Goal: Task Accomplishment & Management: Use online tool/utility

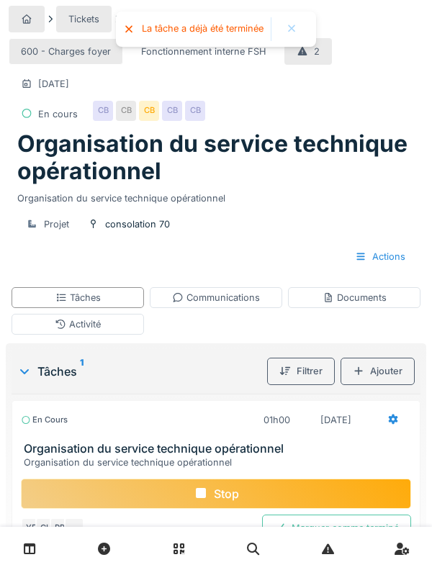
scroll to position [114, 0]
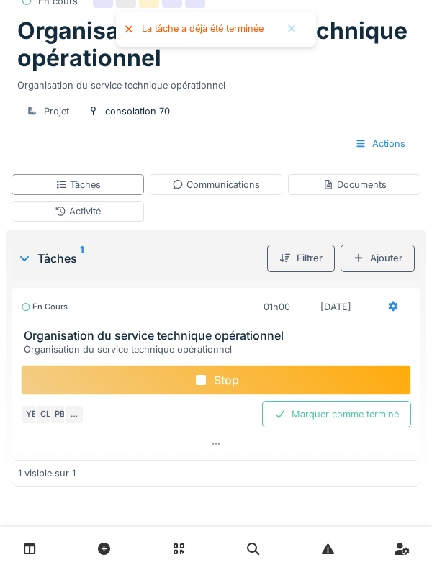
click at [235, 379] on div "Stop" at bounding box center [216, 380] width 390 height 30
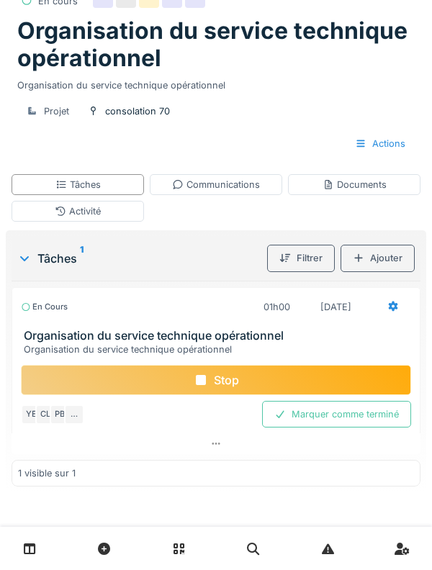
click at [226, 376] on div "Stop" at bounding box center [216, 380] width 390 height 30
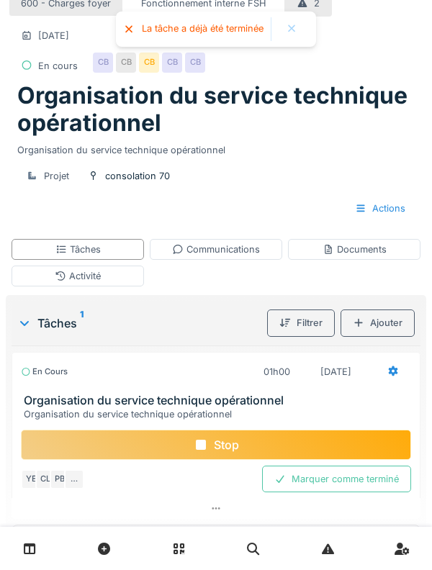
scroll to position [0, 0]
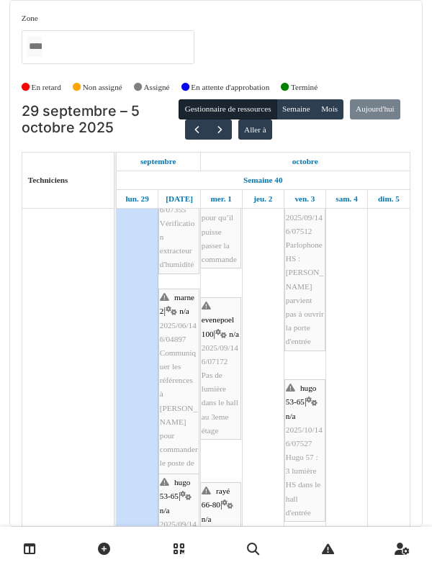
scroll to position [689, 0]
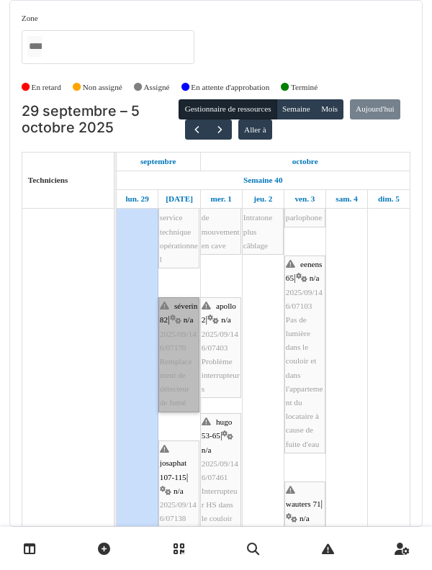
click at [171, 350] on link "séverin 82 | n/a 2025/09/146/07170 Remplacement de détecteur de fumé" at bounding box center [178, 354] width 41 height 115
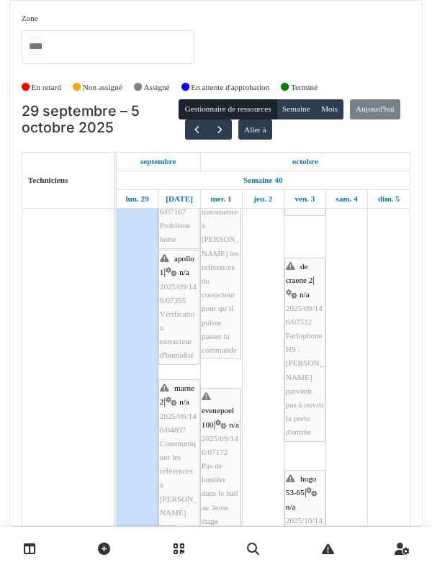
scroll to position [547, 0]
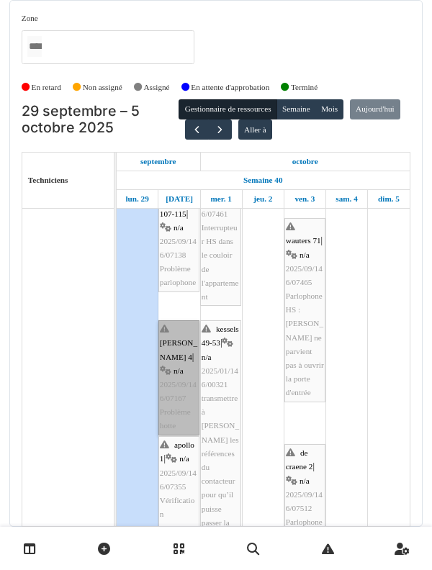
click at [170, 333] on link "thomas 4 | n/a 2025/09/146/07167 Problème hotte" at bounding box center [178, 377] width 41 height 115
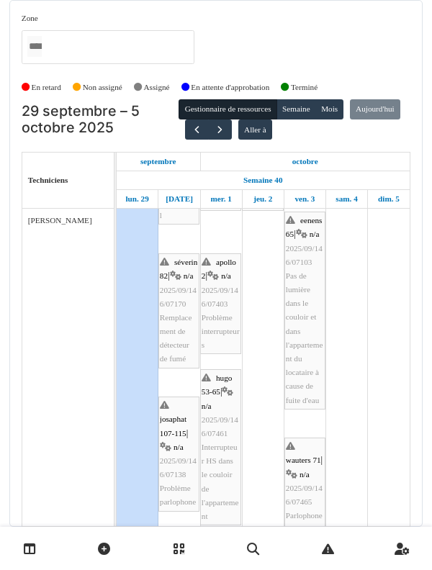
scroll to position [140, 0]
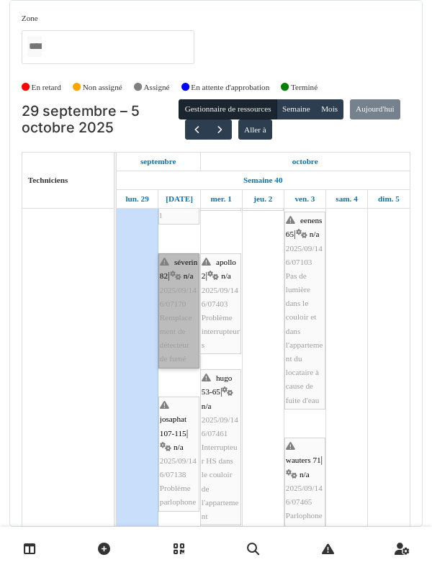
click at [181, 266] on link "séverin 82 | n/a 2025/09/146/07170 Remplacement de détecteur de fumé" at bounding box center [178, 310] width 41 height 115
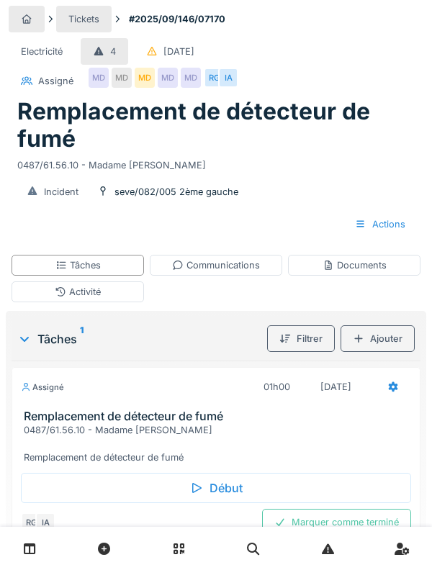
scroll to position [40, 0]
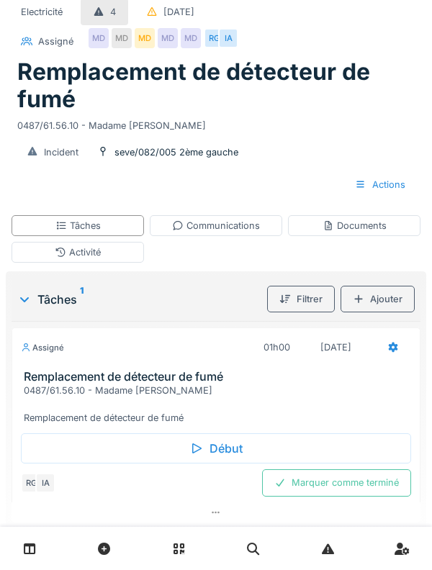
click at [47, 373] on h3 "Remplacement de détecteur de fumé" at bounding box center [219, 377] width 390 height 14
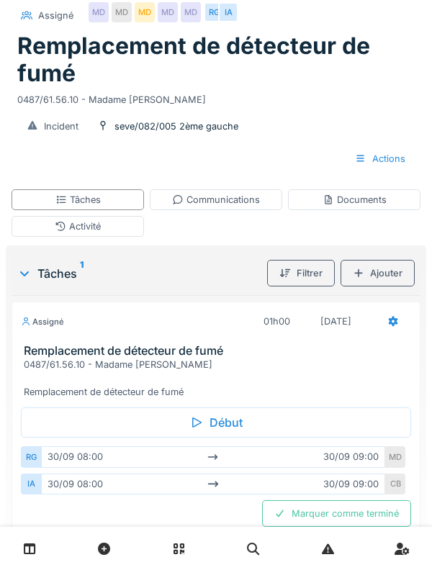
scroll to position [96, 0]
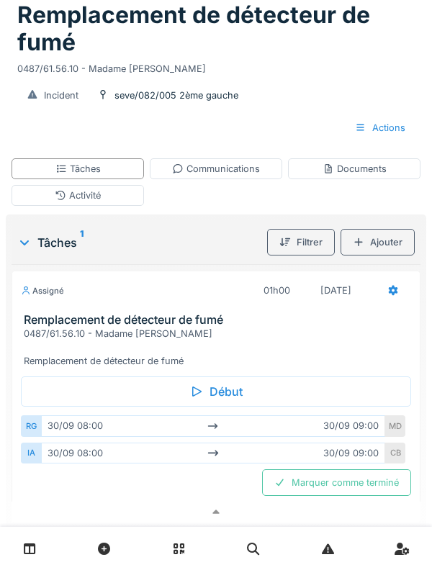
click at [42, 315] on h3 "Remplacement de détecteur de fumé" at bounding box center [219, 320] width 390 height 14
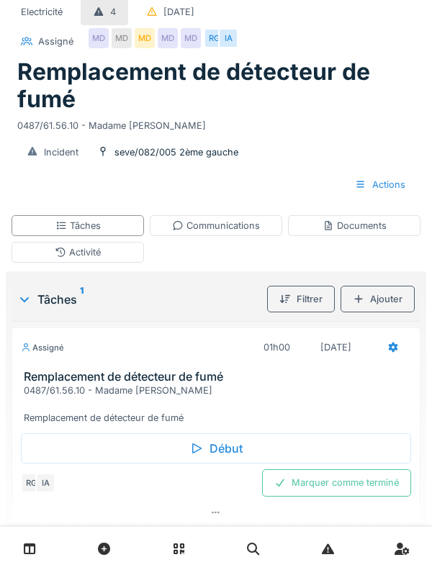
click at [49, 256] on div "Activité" at bounding box center [78, 252] width 132 height 21
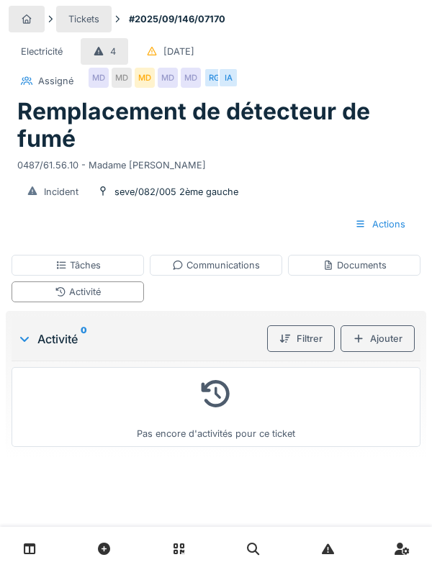
click at [358, 352] on div "Ajouter" at bounding box center [378, 338] width 74 height 27
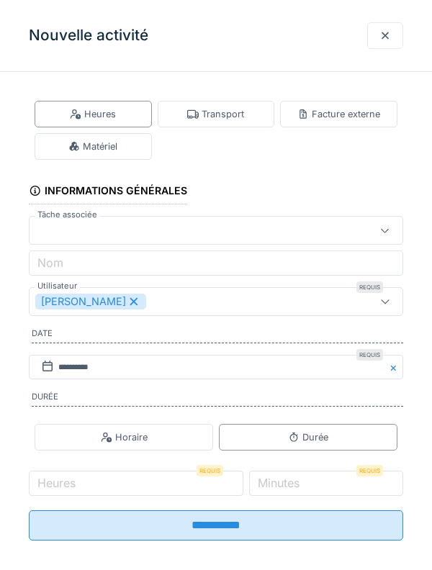
click at [205, 119] on div "Transport" at bounding box center [215, 114] width 57 height 14
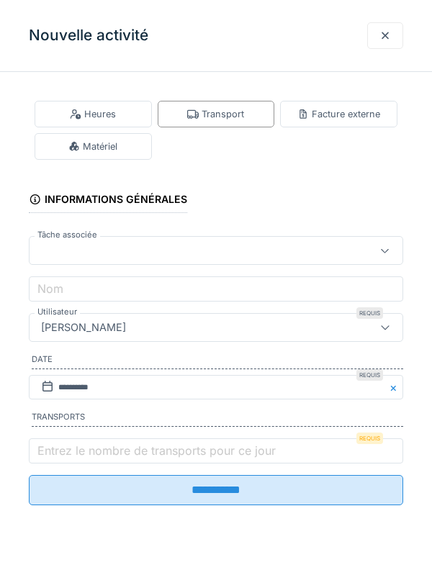
click at [76, 459] on label "Entrez le nombre de transports pour ce jour" at bounding box center [157, 450] width 244 height 17
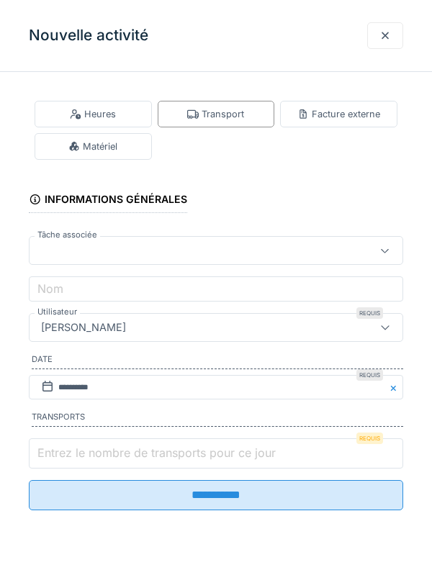
click at [76, 462] on input "Entrez le nombre de transports pour ce jour" at bounding box center [216, 454] width 374 height 30
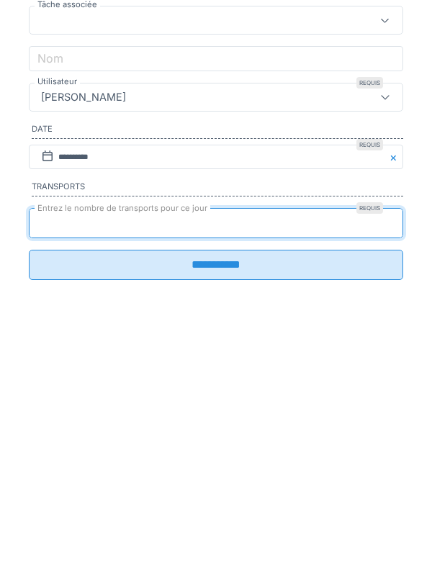
type input "*"
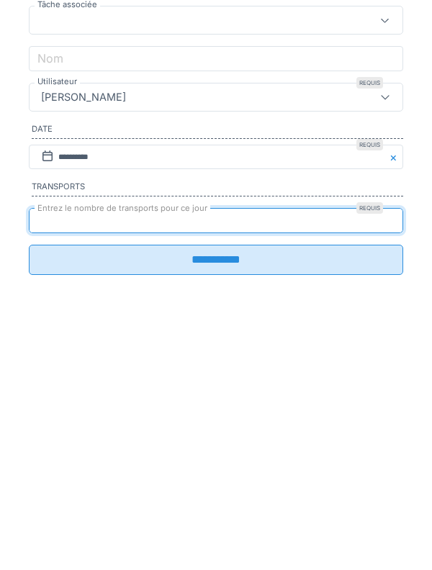
click at [45, 505] on input "**********" at bounding box center [216, 490] width 374 height 30
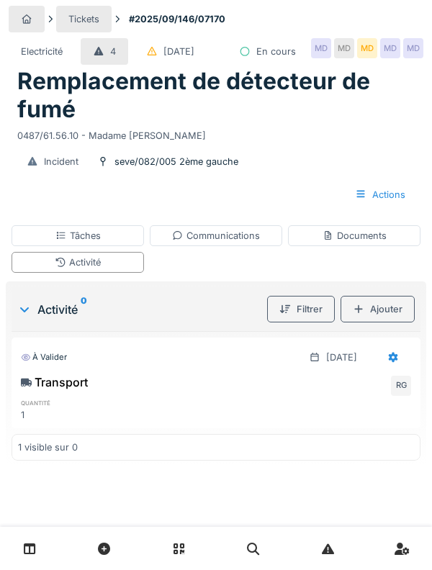
click at [42, 246] on div "Tâches" at bounding box center [78, 235] width 132 height 21
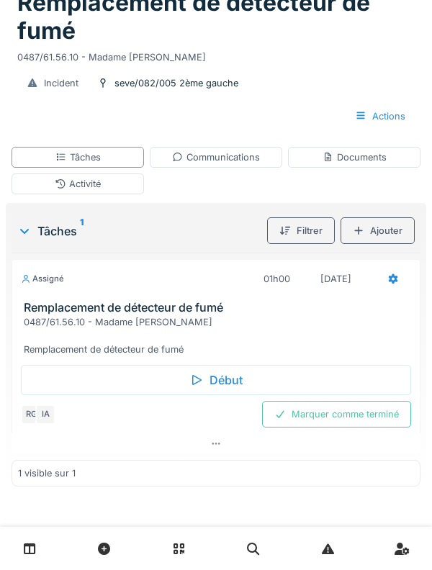
scroll to position [80, 0]
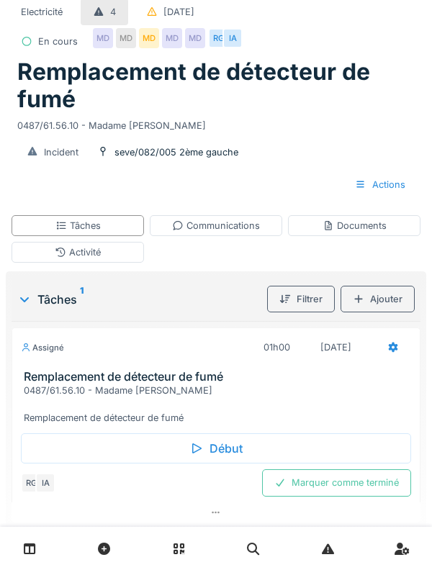
scroll to position [109, 0]
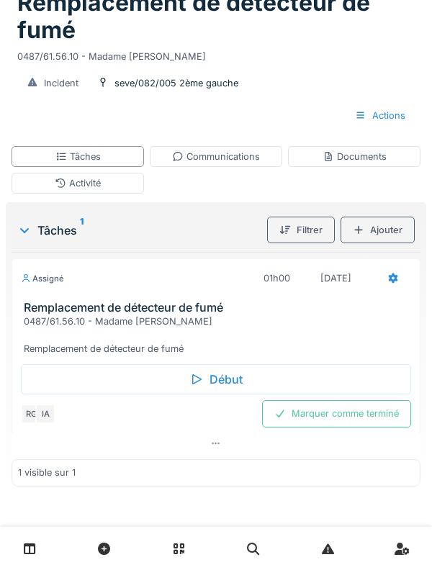
click at [50, 382] on div "Début" at bounding box center [216, 379] width 390 height 30
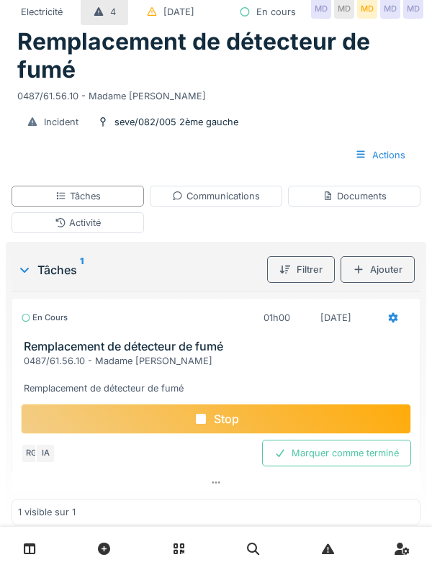
scroll to position [0, 0]
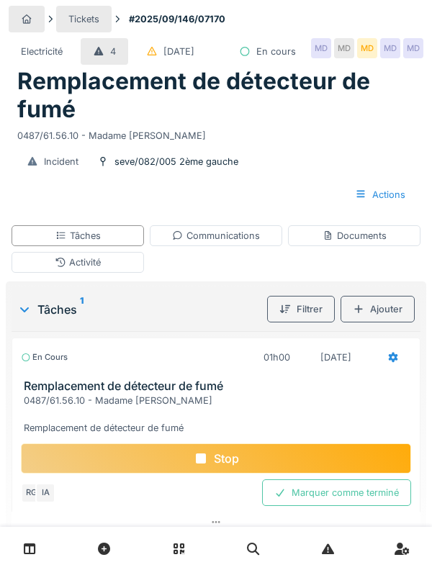
click at [36, 273] on div "Activité" at bounding box center [78, 262] width 132 height 21
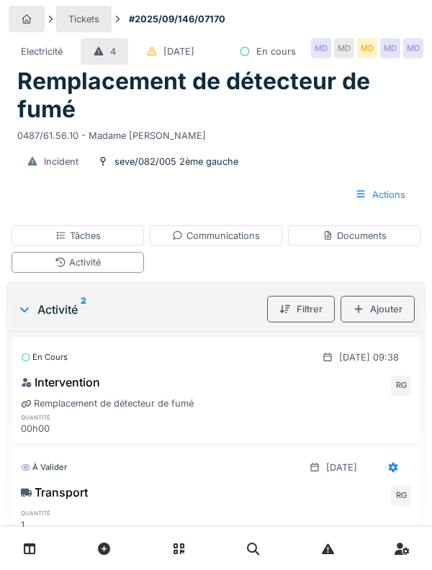
click at [40, 246] on div "Tâches" at bounding box center [78, 235] width 132 height 21
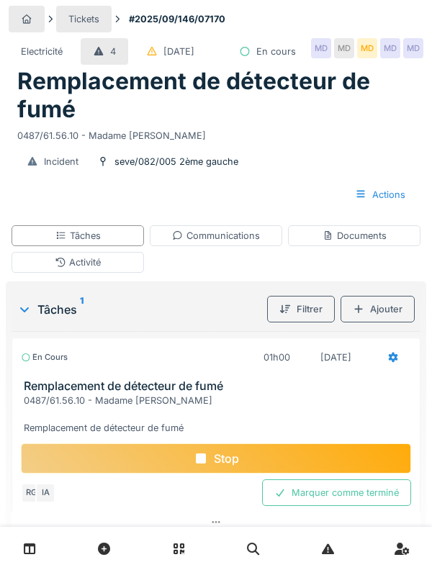
click at [39, 273] on div "Activité" at bounding box center [78, 262] width 132 height 21
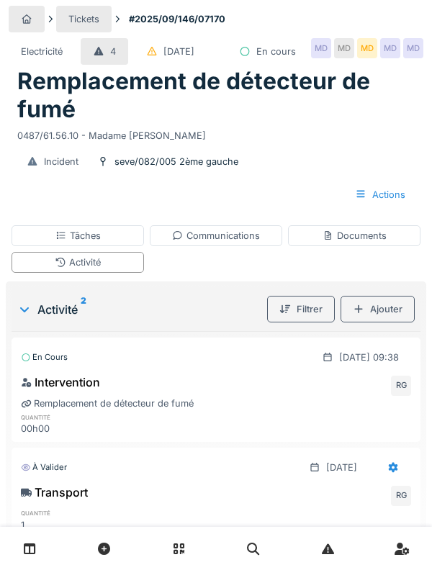
click at [45, 246] on div "Tâches" at bounding box center [78, 235] width 132 height 21
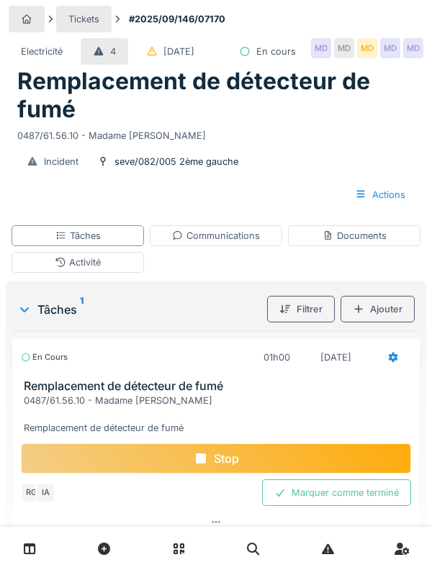
click at [204, 246] on div "Communications" at bounding box center [216, 235] width 132 height 21
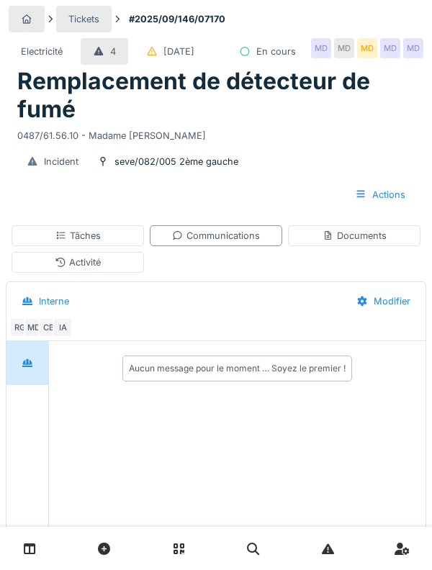
click at [333, 243] on div "Documents" at bounding box center [355, 236] width 64 height 14
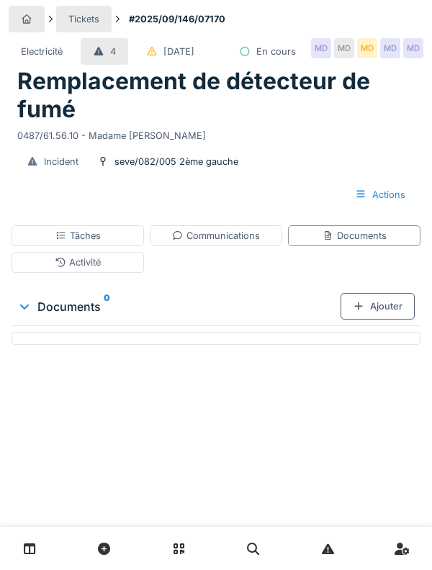
click at [50, 246] on div "Tâches" at bounding box center [78, 235] width 132 height 21
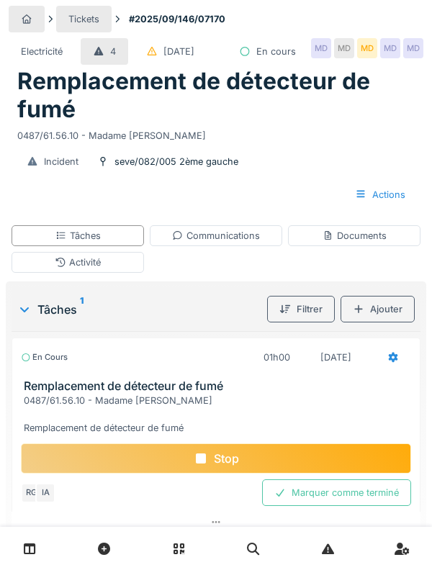
click at [37, 273] on div "Activité" at bounding box center [78, 262] width 132 height 21
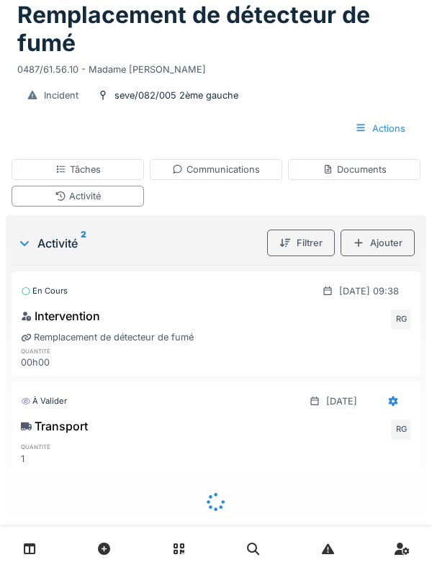
scroll to position [66, 0]
click at [38, 207] on div "Activité" at bounding box center [78, 196] width 132 height 21
click at [195, 176] on div "Communications" at bounding box center [216, 170] width 88 height 14
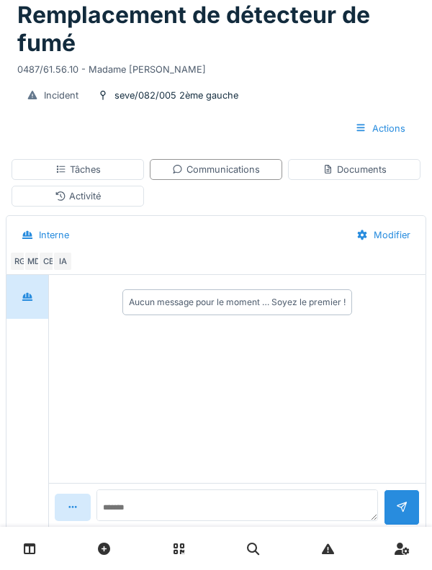
click at [325, 174] on icon at bounding box center [328, 169] width 7 height 9
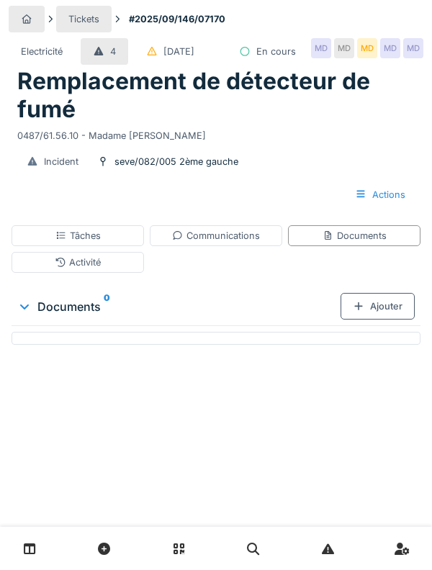
click at [50, 168] on div "Incident" at bounding box center [61, 162] width 35 height 14
click at [48, 246] on div "Tâches" at bounding box center [78, 235] width 132 height 21
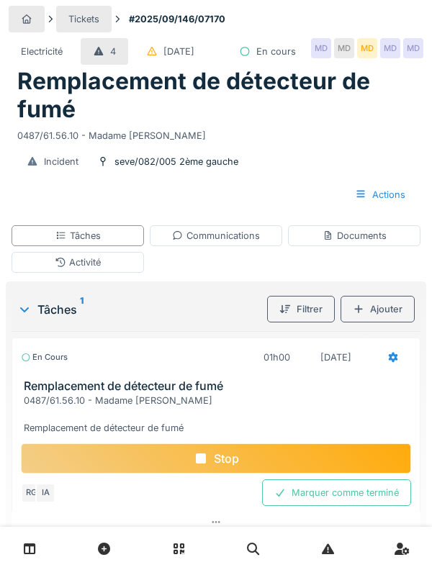
click at [35, 273] on div "Activité" at bounding box center [78, 262] width 132 height 21
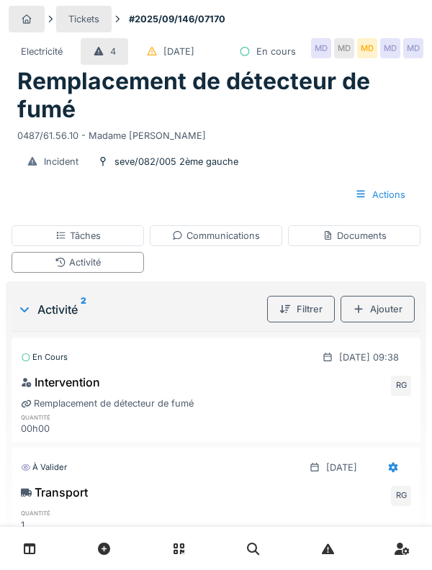
click at [45, 273] on div "Activité" at bounding box center [78, 262] width 132 height 21
click at [23, 246] on div "Tâches" at bounding box center [78, 235] width 132 height 21
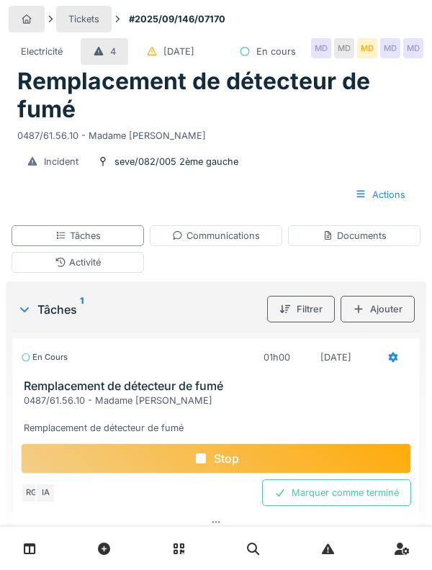
click at [19, 273] on div "Activité" at bounding box center [78, 262] width 132 height 21
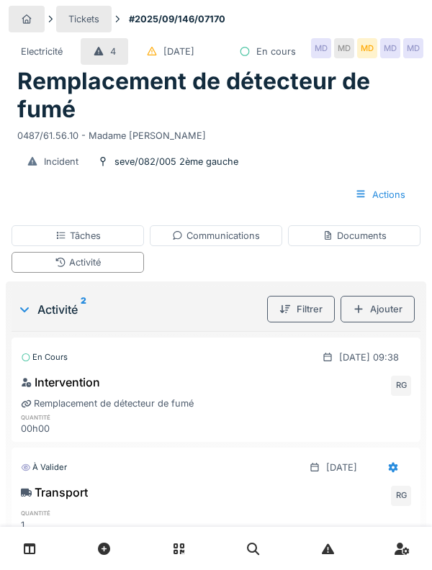
click at [37, 246] on div "Tâches" at bounding box center [78, 235] width 132 height 21
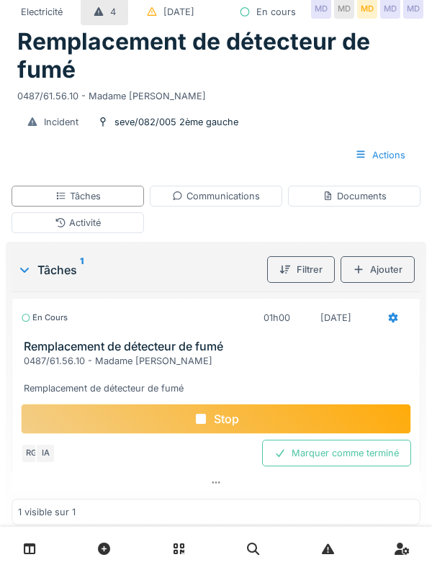
scroll to position [73, 0]
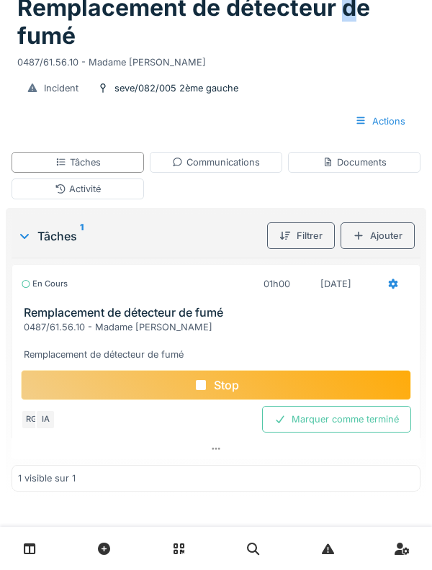
click at [298, 320] on h3 "Remplacement de détecteur de fumé" at bounding box center [219, 313] width 390 height 14
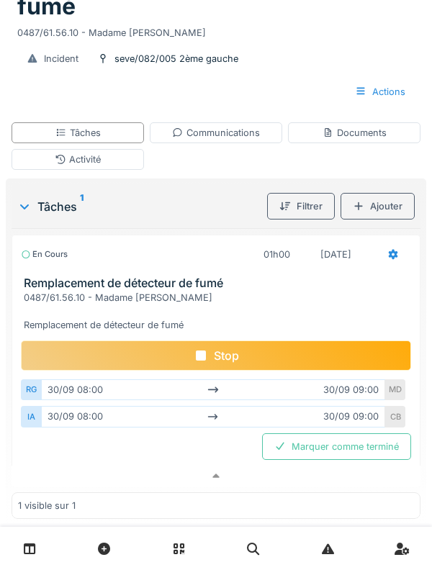
scroll to position [109, 0]
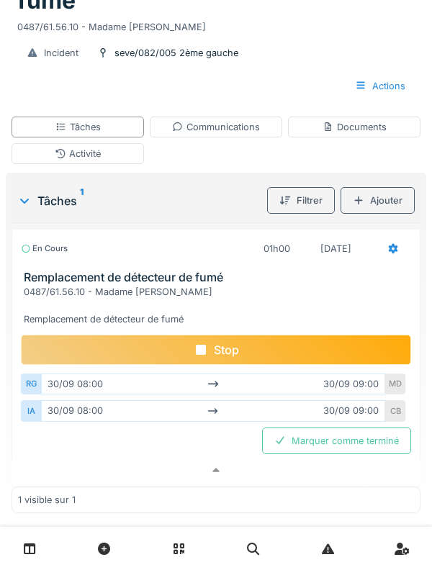
click at [195, 284] on h3 "Remplacement de détecteur de fumé" at bounding box center [219, 278] width 390 height 14
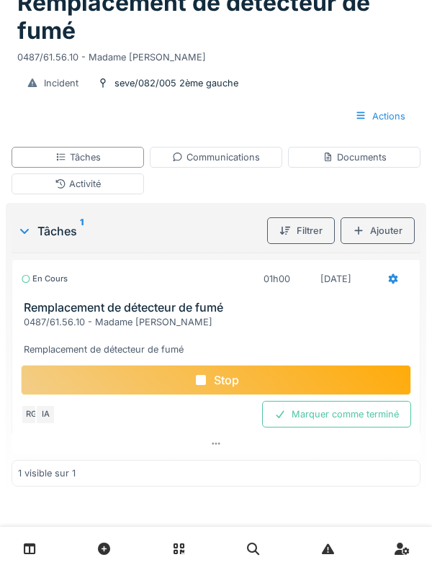
click at [119, 180] on div "Activité" at bounding box center [78, 184] width 132 height 21
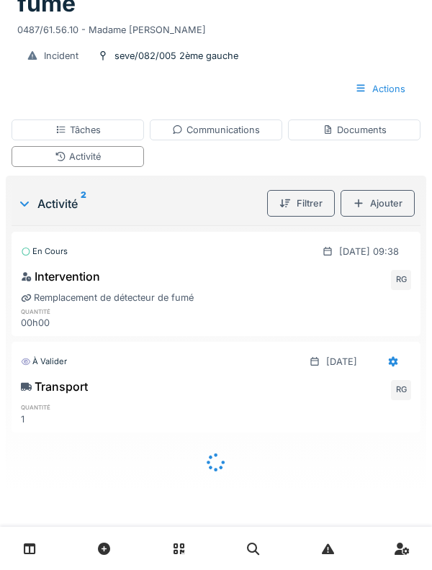
click at [251, 137] on div "Communications" at bounding box center [216, 130] width 88 height 14
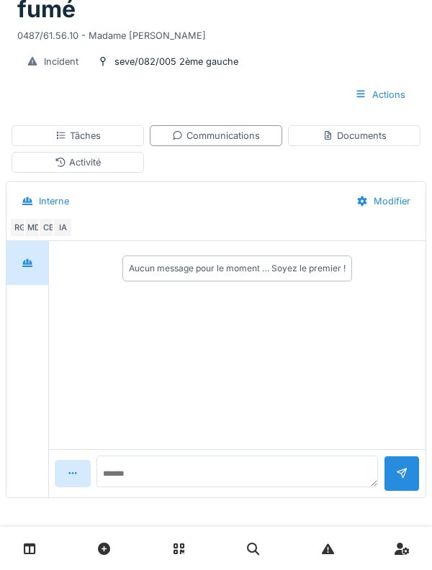
click at [362, 143] on div "Documents" at bounding box center [355, 136] width 64 height 14
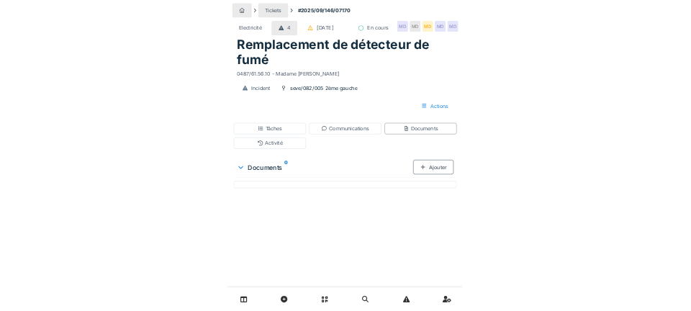
scroll to position [0, 0]
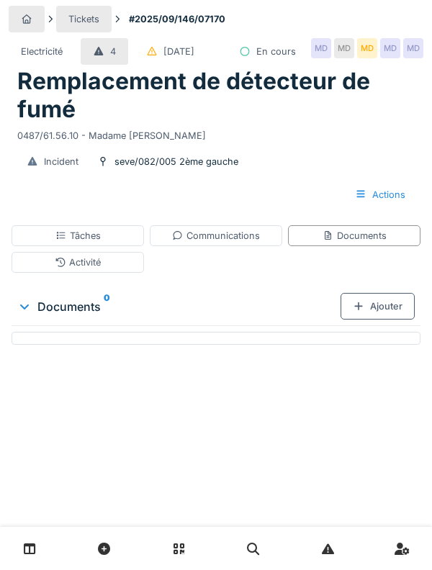
click at [384, 320] on div "Ajouter" at bounding box center [378, 306] width 74 height 27
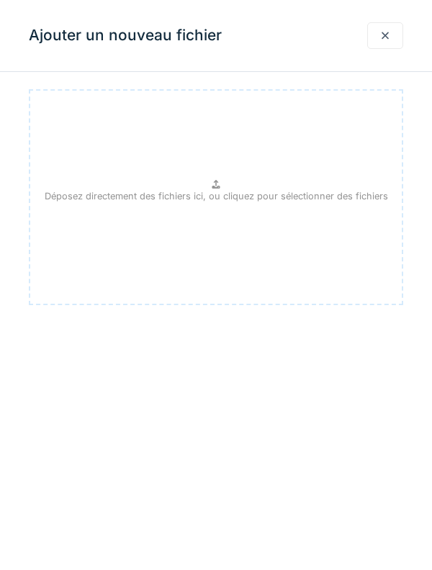
click at [259, 263] on div "Déposez directement des fichiers ici, ou cliquez pour sélectionner des fichiers" at bounding box center [216, 197] width 374 height 216
type input "**********"
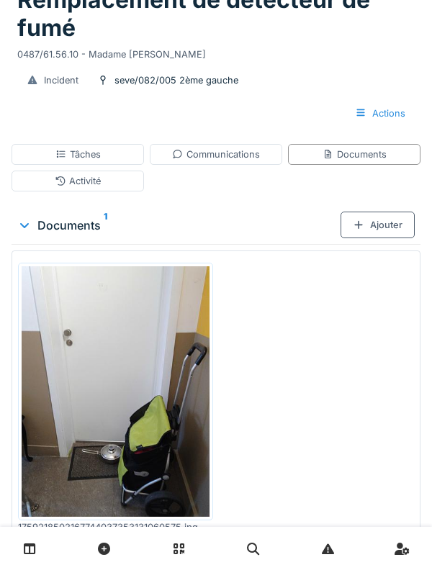
scroll to position [82, 0]
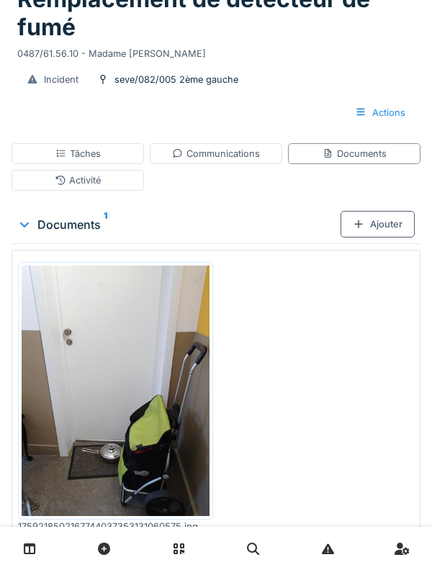
click at [380, 238] on div "Ajouter" at bounding box center [378, 224] width 74 height 27
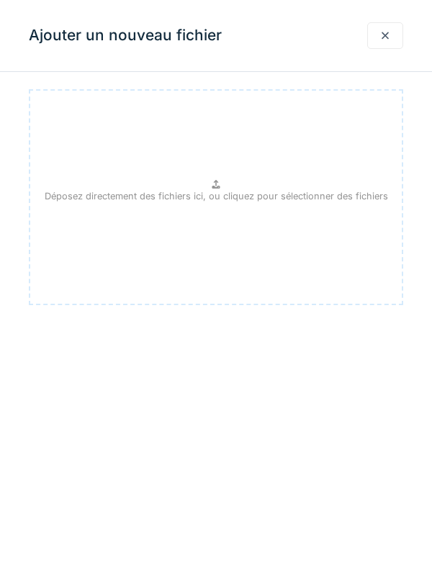
click at [292, 235] on div "Déposez directement des fichiers ici, ou cliquez pour sélectionner des fichiers" at bounding box center [216, 197] width 374 height 216
type input "**********"
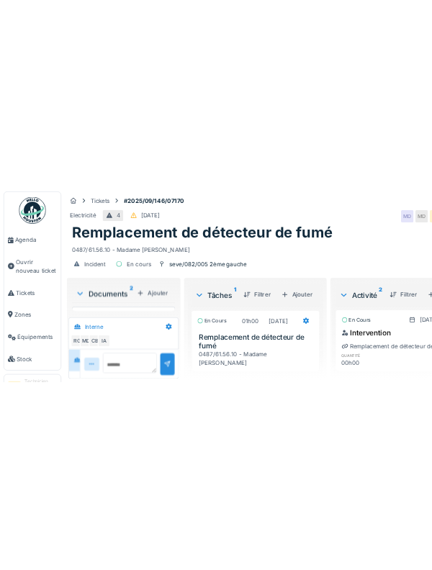
scroll to position [22, 0]
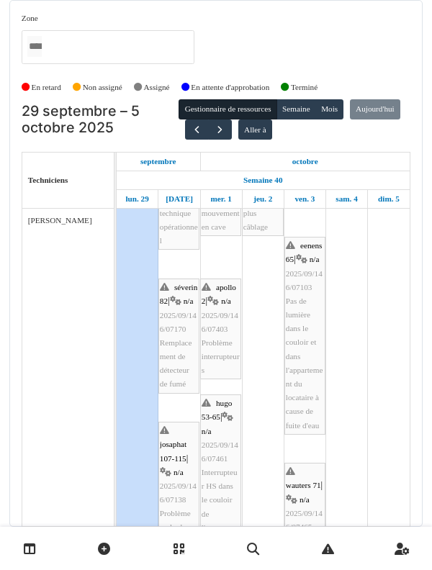
scroll to position [115, 0]
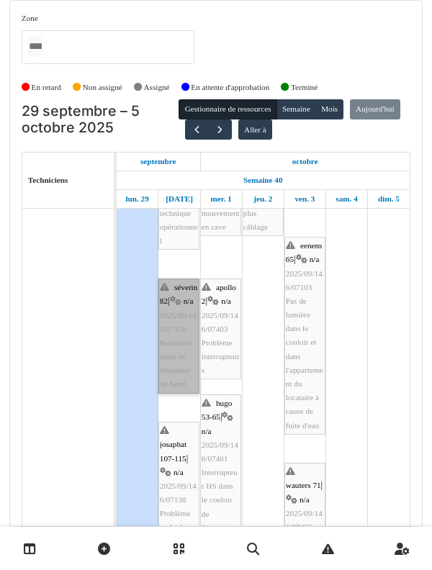
click at [189, 349] on link "séverin 82 | n/a 2025/09/146/07170 Remplacement de détecteur de fumé" at bounding box center [178, 336] width 41 height 115
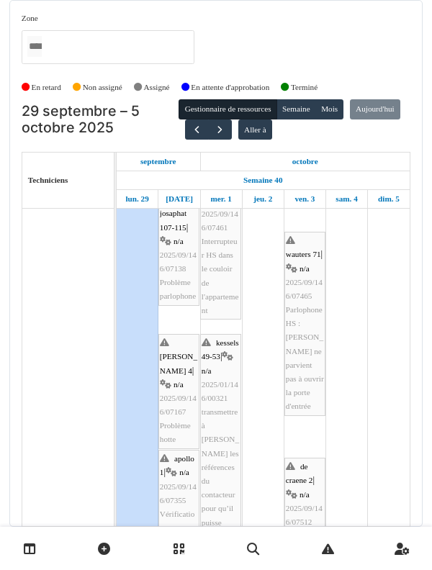
scroll to position [346, 0]
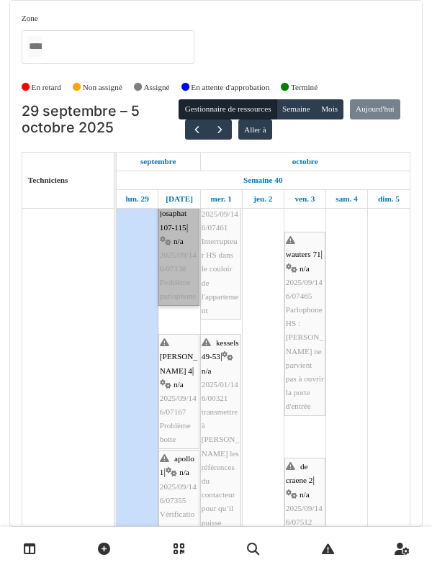
click at [178, 262] on link "josaphat 107-115 | n/a 2025/09/146/07138 Problème parlophone" at bounding box center [178, 248] width 41 height 115
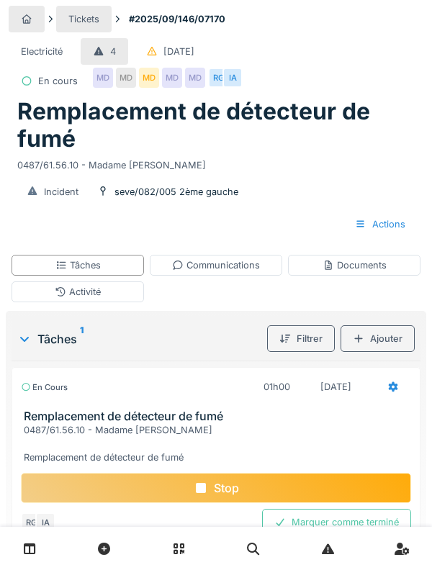
click at [351, 483] on div "Stop" at bounding box center [216, 488] width 390 height 30
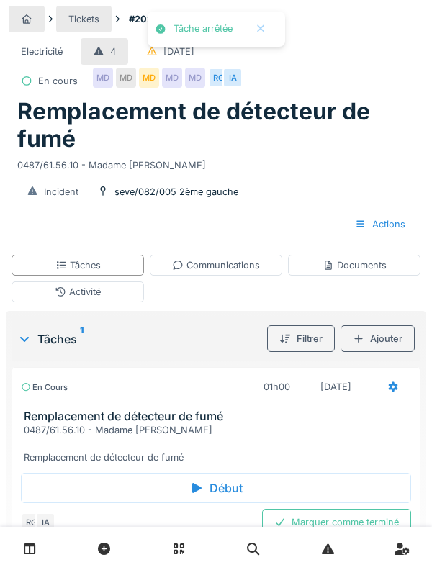
click at [224, 256] on div "Communications" at bounding box center [216, 265] width 132 height 21
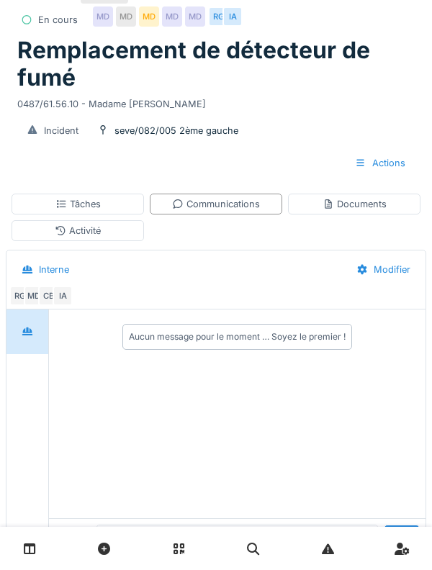
scroll to position [63, 0]
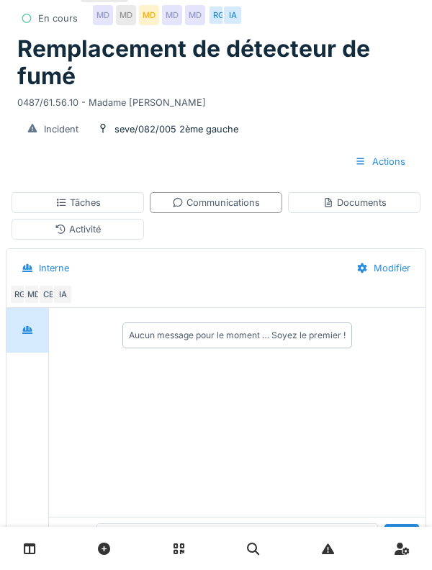
click at [239, 516] on div "Aucun message pour le moment … Soyez le premier !" at bounding box center [237, 412] width 377 height 208
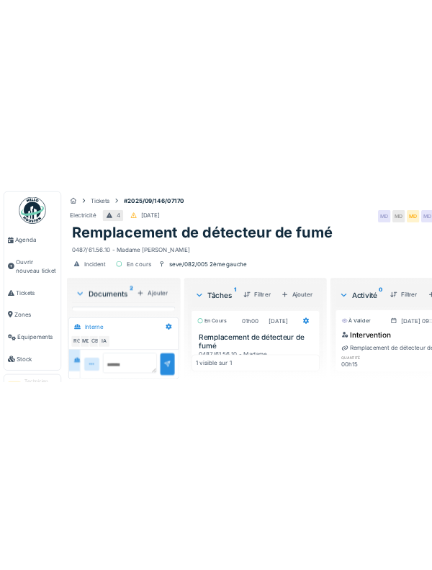
scroll to position [22, 0]
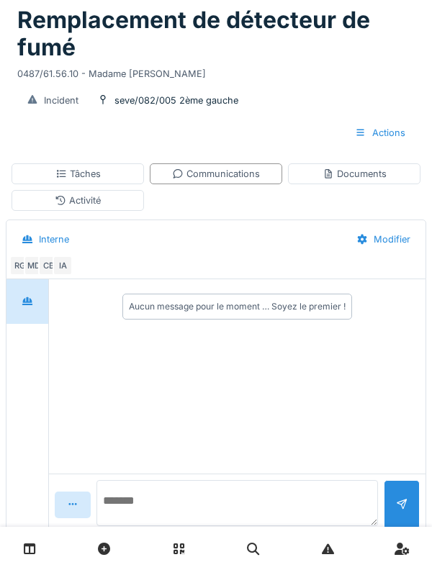
click at [272, 526] on textarea at bounding box center [237, 503] width 282 height 46
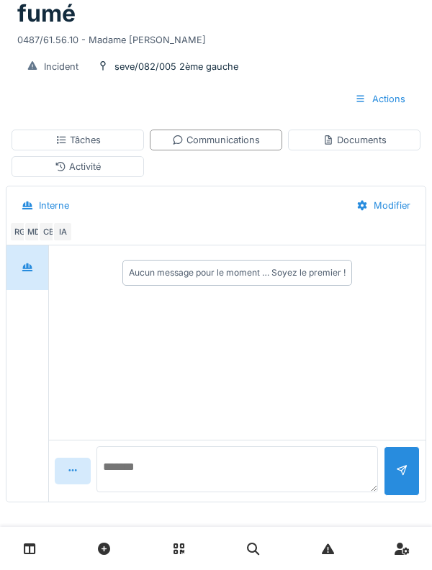
scroll to position [130, 0]
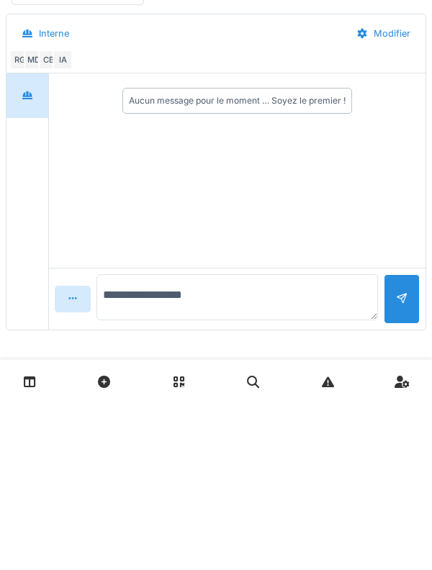
type textarea "**********"
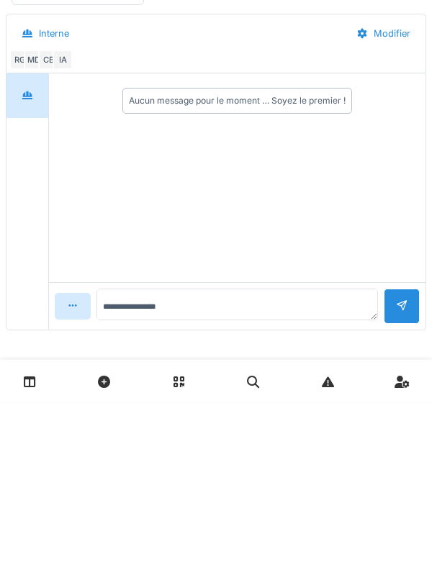
click at [408, 457] on div at bounding box center [402, 474] width 36 height 35
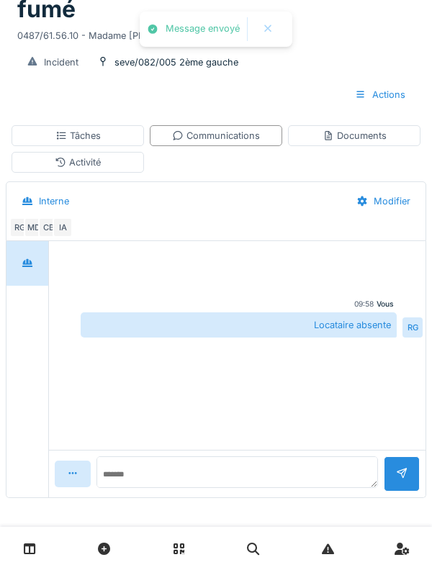
click at [48, 162] on div "Activité" at bounding box center [78, 162] width 132 height 21
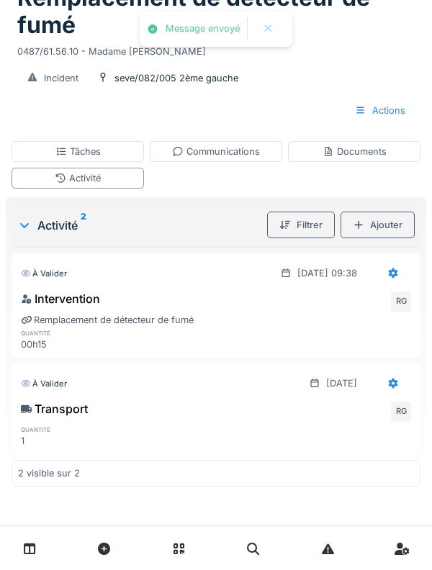
scroll to position [114, 0]
click at [392, 226] on div "Ajouter" at bounding box center [378, 225] width 74 height 27
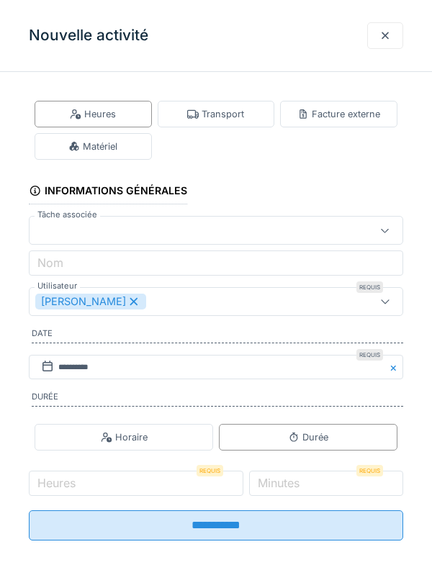
click at [379, 38] on div at bounding box center [385, 35] width 36 height 27
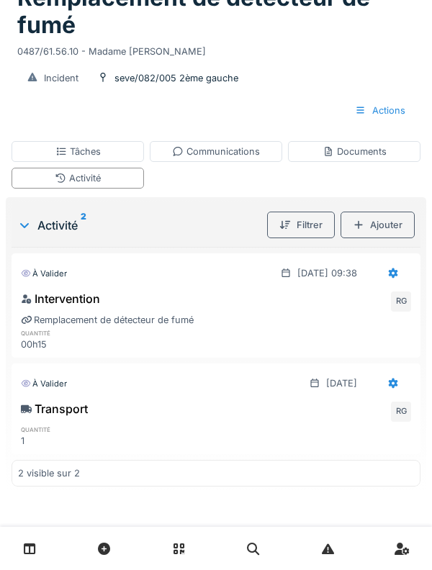
click at [42, 155] on div "Tâches" at bounding box center [78, 151] width 132 height 21
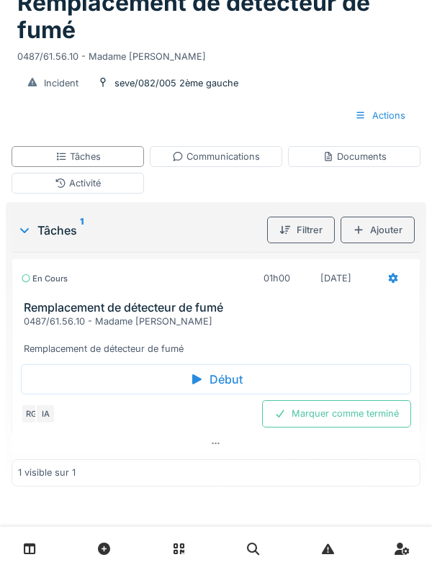
scroll to position [109, 0]
click at [382, 163] on div "Documents" at bounding box center [354, 156] width 132 height 21
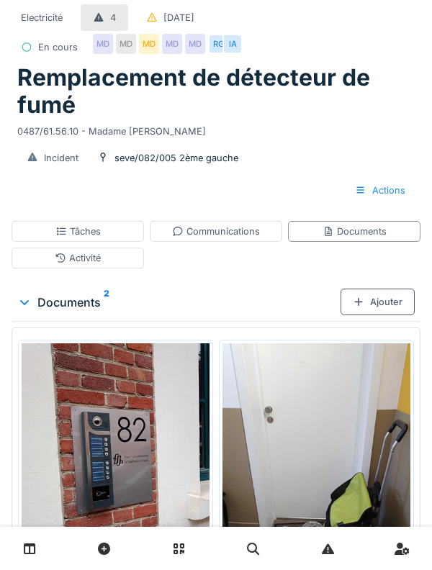
scroll to position [0, 0]
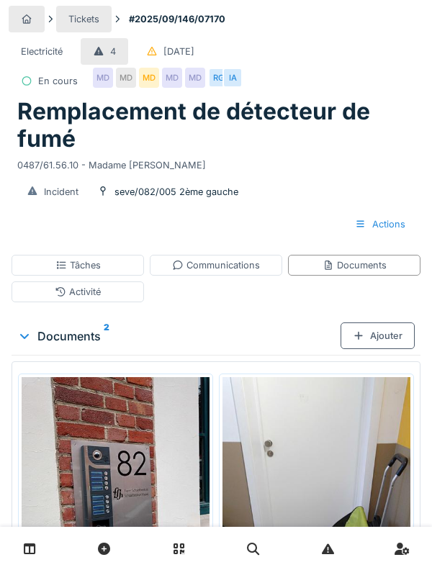
click at [52, 255] on div "Tâches" at bounding box center [78, 265] width 132 height 21
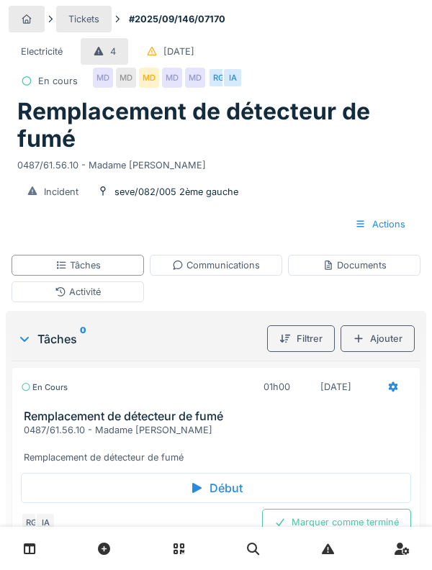
click at [46, 272] on div "Tâches" at bounding box center [78, 265] width 132 height 21
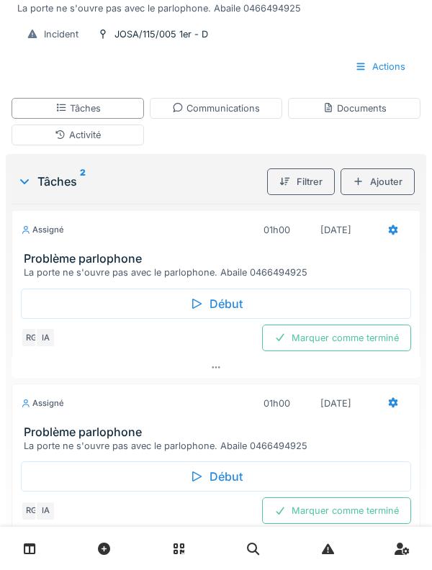
scroll to position [158, 0]
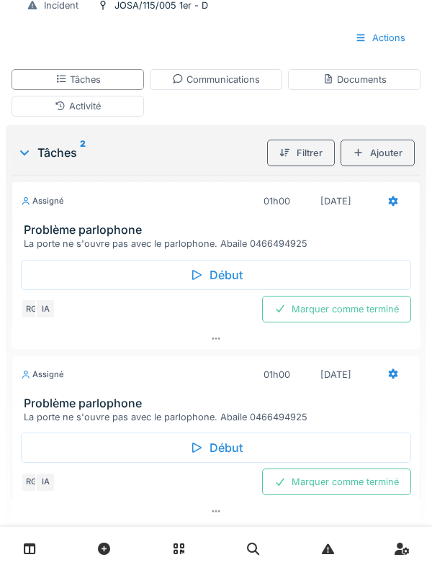
click at [315, 273] on div "Début" at bounding box center [216, 275] width 390 height 30
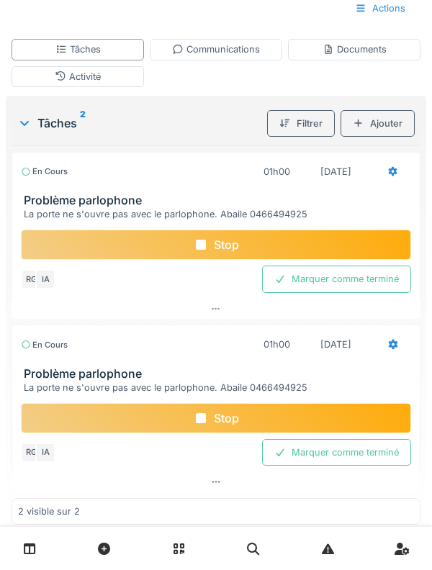
click at [87, 84] on div "Activité" at bounding box center [78, 77] width 46 height 14
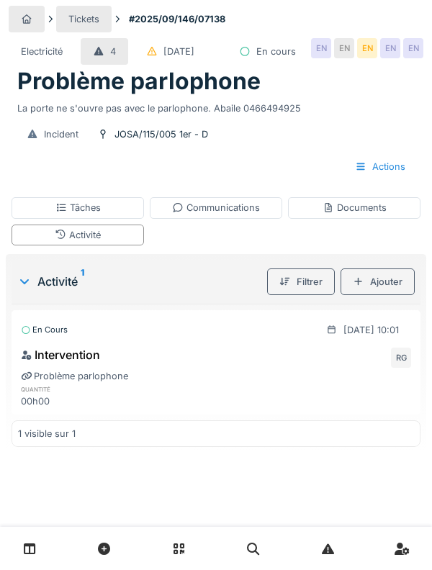
click at [386, 295] on div "Ajouter" at bounding box center [378, 282] width 74 height 27
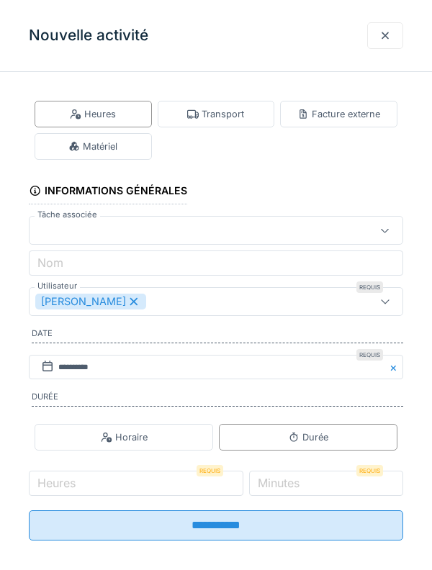
click at [241, 108] on div "Transport" at bounding box center [215, 114] width 57 height 14
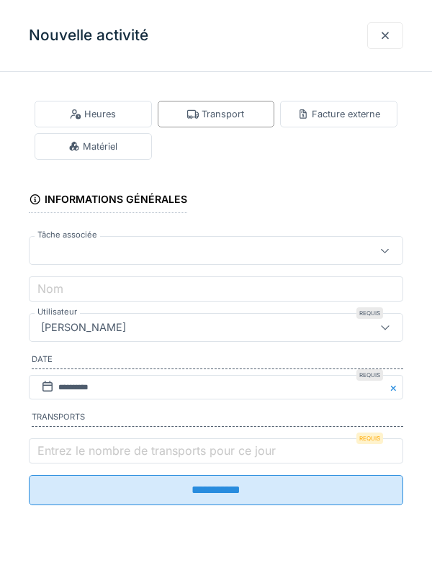
click at [99, 459] on label "Entrez le nombre de transports pour ce jour" at bounding box center [157, 450] width 244 height 17
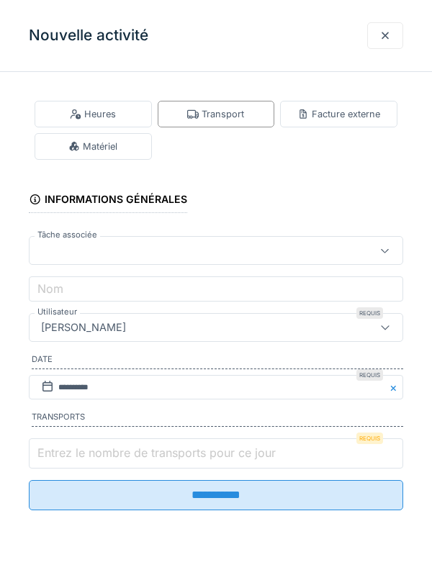
click at [99, 463] on input "Entrez le nombre de transports pour ce jour" at bounding box center [216, 454] width 374 height 30
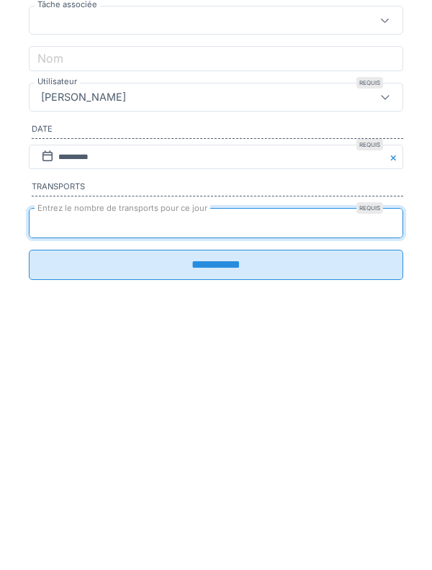
type input "*"
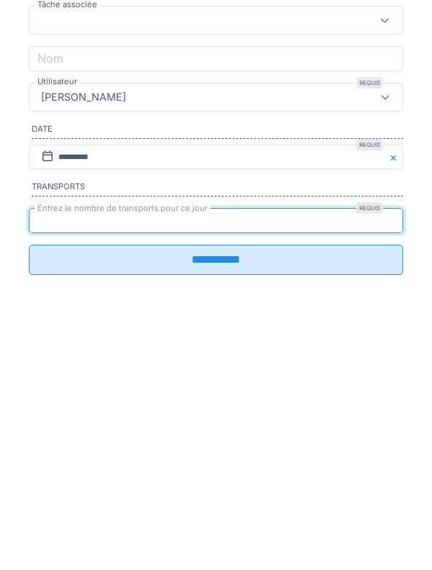
click at [56, 505] on input "**********" at bounding box center [216, 490] width 374 height 30
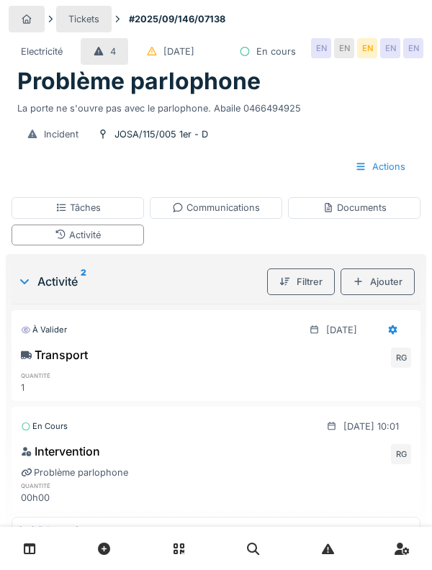
click at [58, 239] on icon at bounding box center [60, 234] width 9 height 9
click at [70, 215] on div "Tâches" at bounding box center [77, 208] width 45 height 14
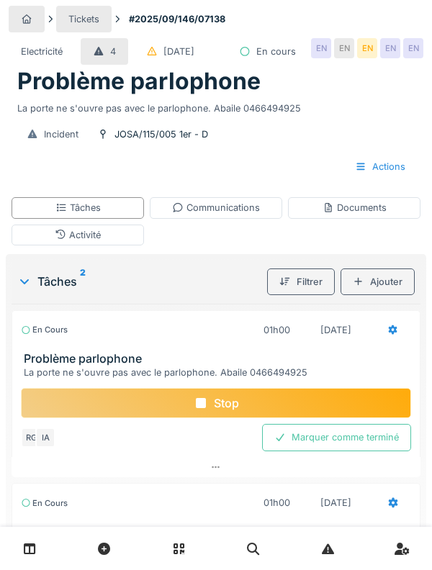
click at [350, 418] on div "Stop" at bounding box center [216, 403] width 390 height 30
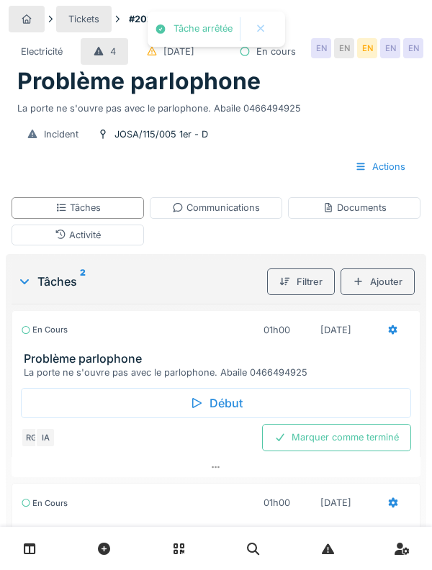
click at [259, 215] on div "Communications" at bounding box center [216, 208] width 88 height 14
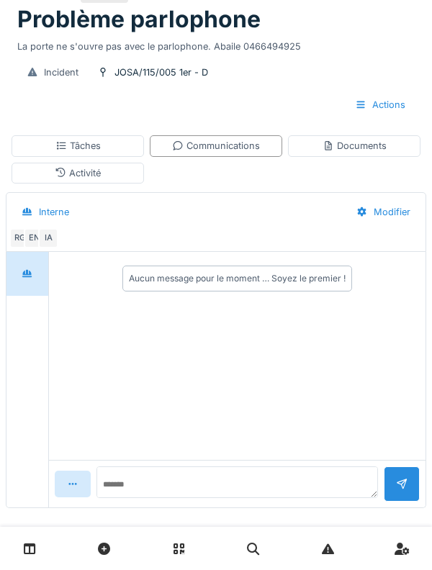
scroll to position [60, 0]
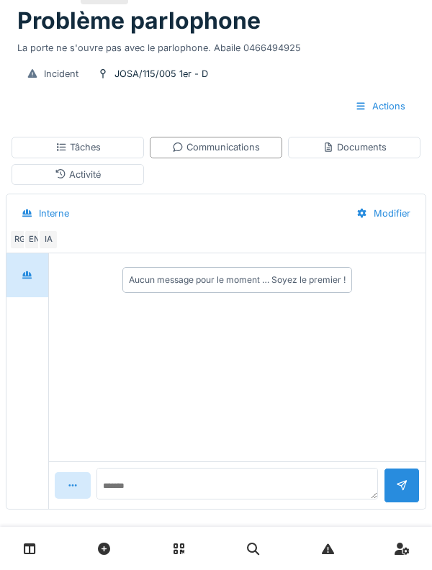
click at [357, 154] on div "Documents" at bounding box center [355, 147] width 64 height 14
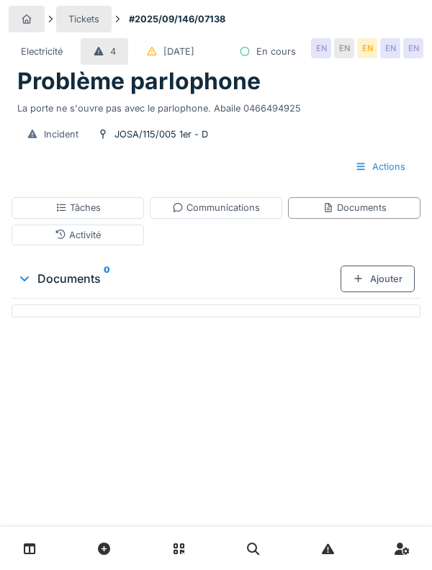
click at [55, 239] on icon at bounding box center [61, 234] width 12 height 9
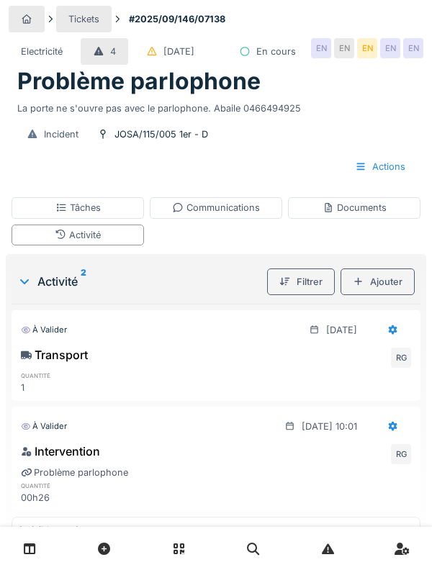
scroll to position [17, 0]
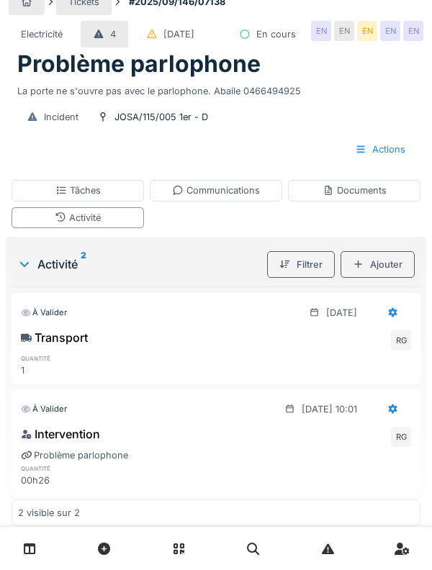
click at [361, 197] on div "Documents" at bounding box center [355, 191] width 64 height 14
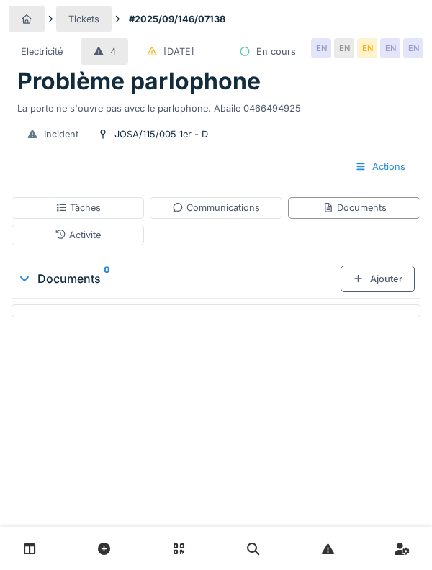
click at [260, 218] on div "Communications" at bounding box center [216, 207] width 132 height 21
